Goal: Find specific fact: Find specific fact

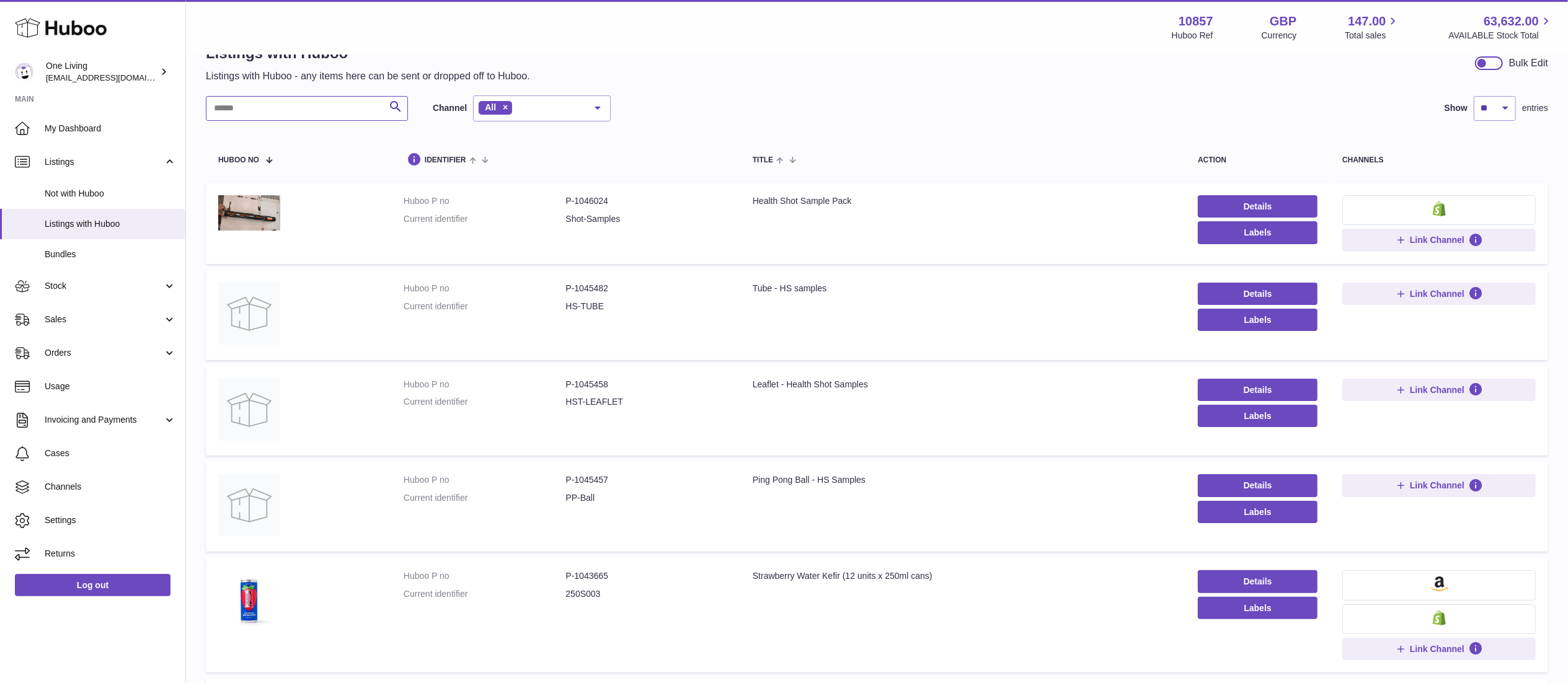
click at [305, 110] on input "text" at bounding box center [306, 108] width 202 height 25
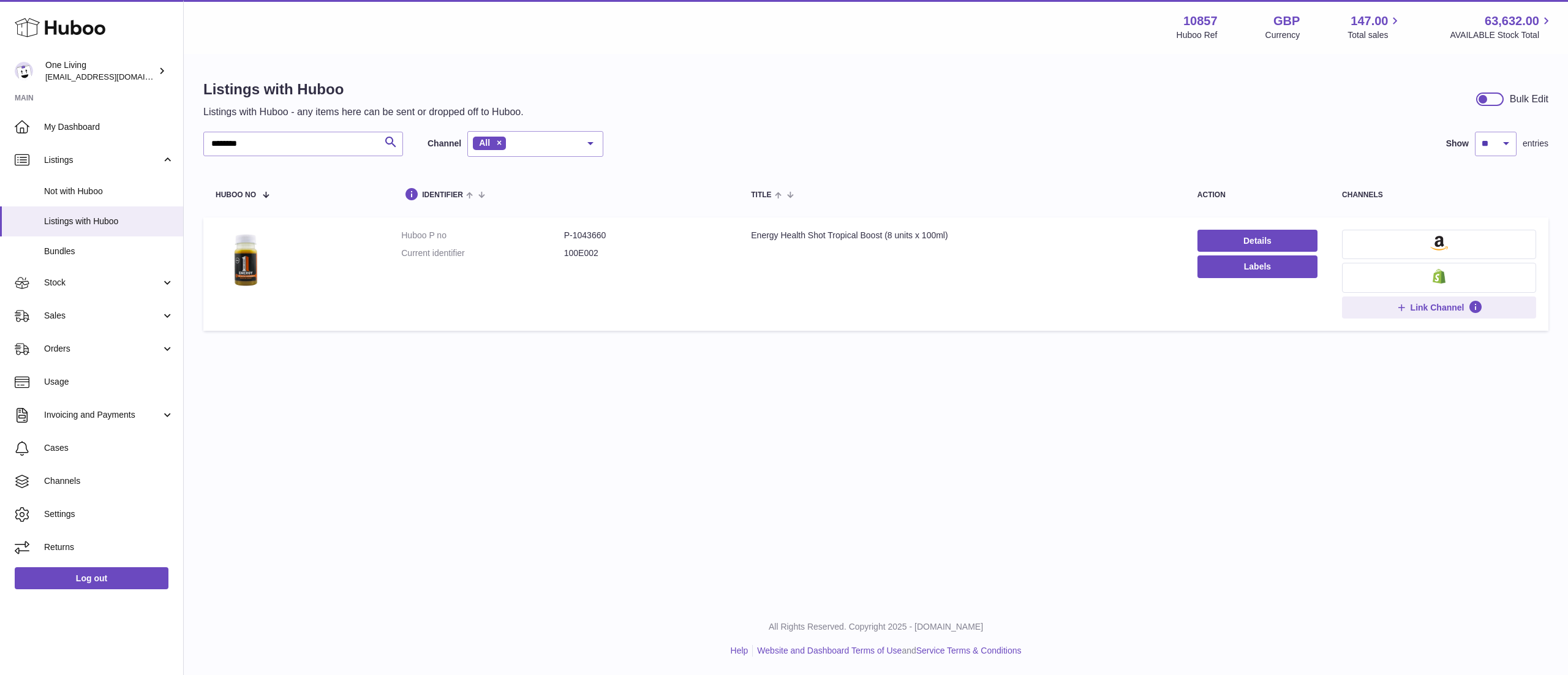
click at [871, 232] on div "Energy Health Shot Tropical Boost (8 units x 100ml)" at bounding box center [962, 236] width 422 height 12
copy tr "Energy Health Shot Tropical Boost (8 units x 100ml)"
click at [582, 232] on dd "P-1043660" at bounding box center [646, 236] width 163 height 12
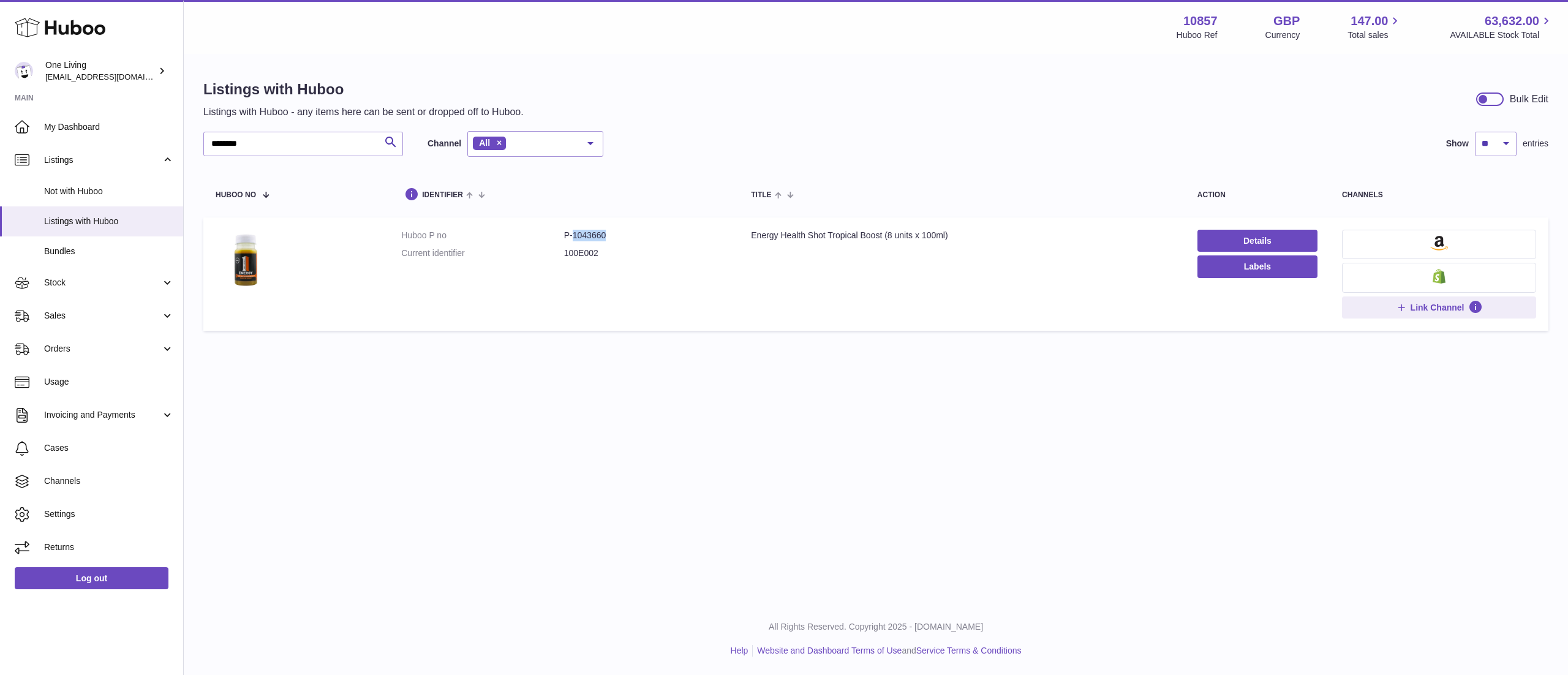
click at [582, 232] on dd "P-1043660" at bounding box center [646, 236] width 163 height 12
copy dl "P-1043660"
click at [336, 152] on input "********" at bounding box center [302, 144] width 200 height 25
drag, startPoint x: 334, startPoint y: 152, endPoint x: 26, endPoint y: 147, distance: 308.0
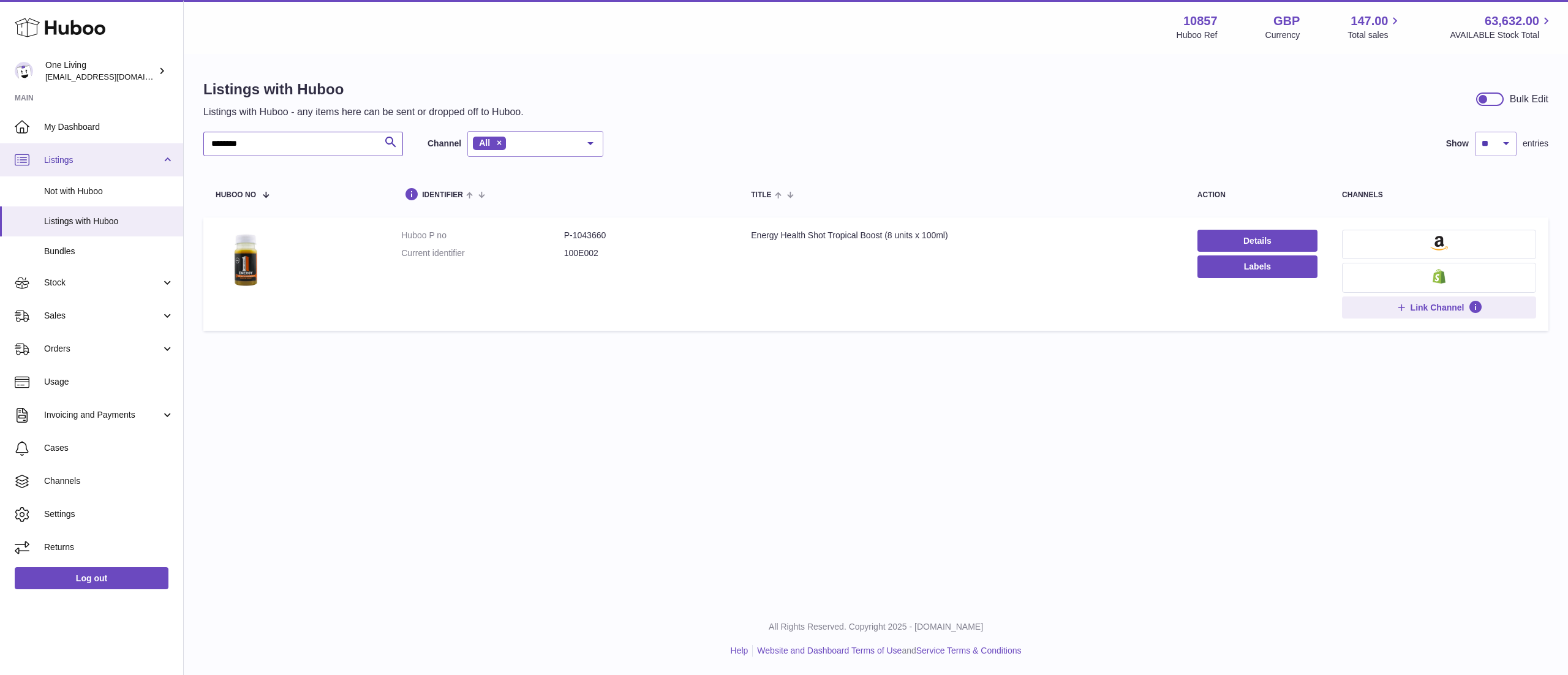
click at [21, 147] on div "Huboo One Living [EMAIL_ADDRESS][DOMAIN_NAME] Main My Dashboard Listings Not wi…" at bounding box center [784, 338] width 1568 height 675
type input "******"
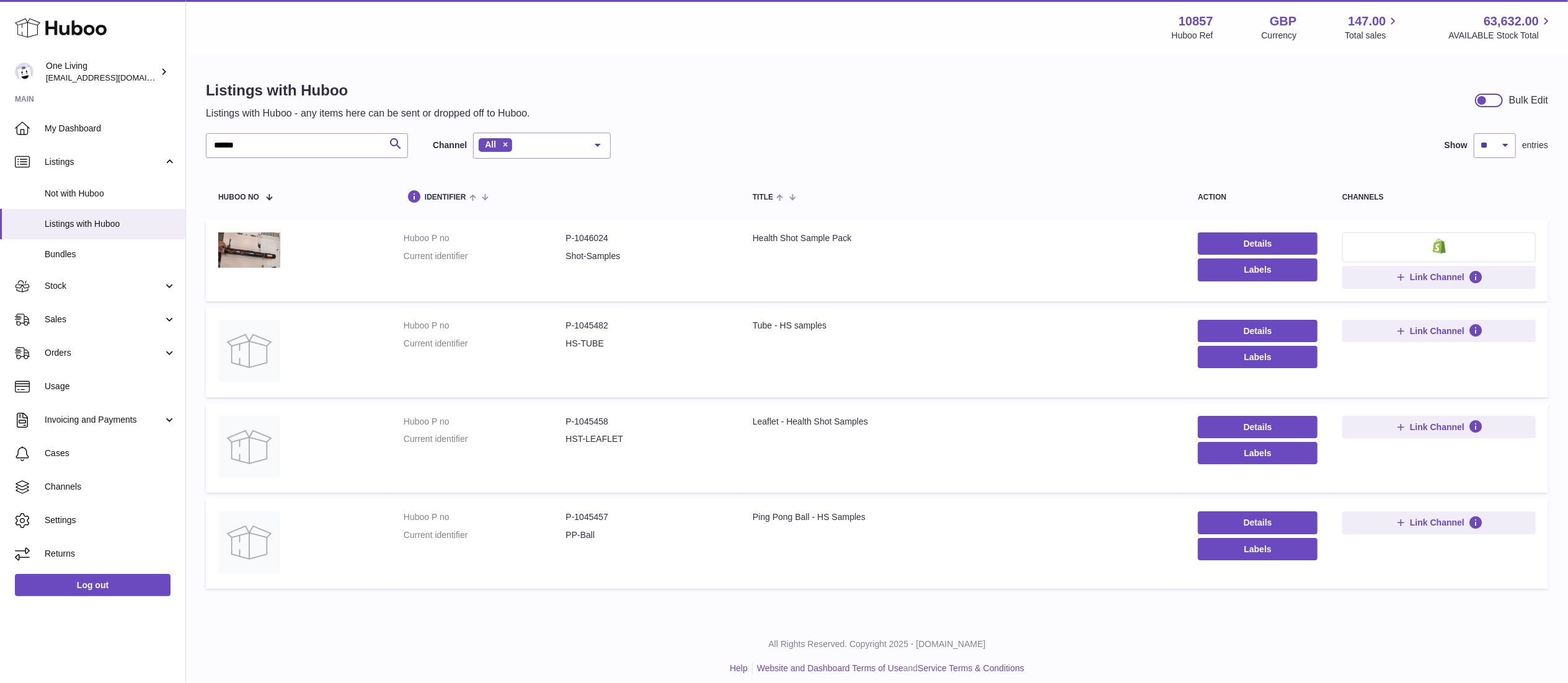
click at [598, 245] on dl "Huboo P no P-1046024 Current identifier Shot-Samples" at bounding box center [565, 250] width 324 height 36
click at [593, 238] on dd "P-1046024" at bounding box center [646, 238] width 162 height 12
copy dl "P-1046024"
